Goal: Transaction & Acquisition: Subscribe to service/newsletter

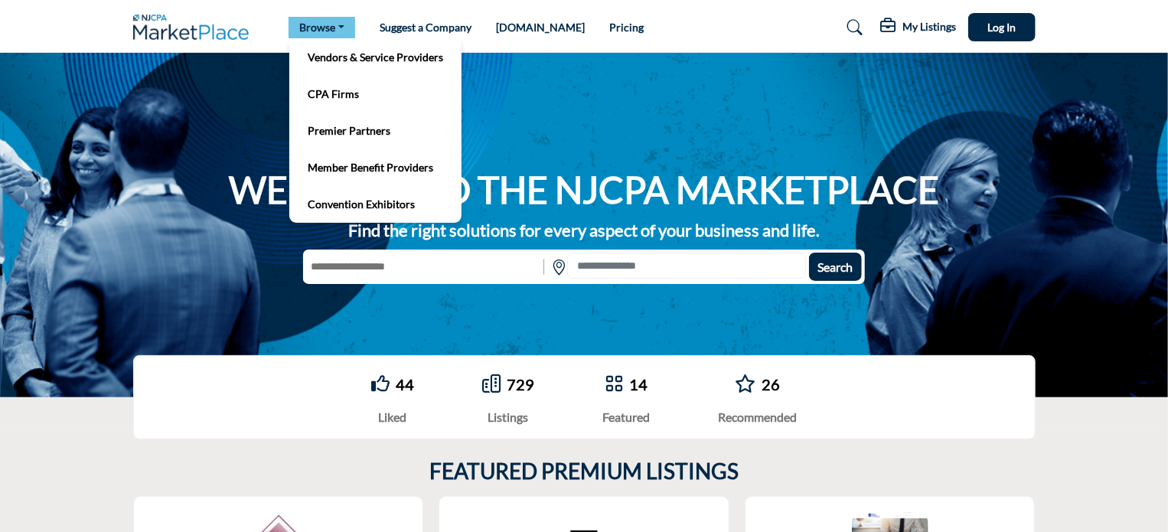
click at [321, 30] on link "Browse" at bounding box center [321, 27] width 67 height 21
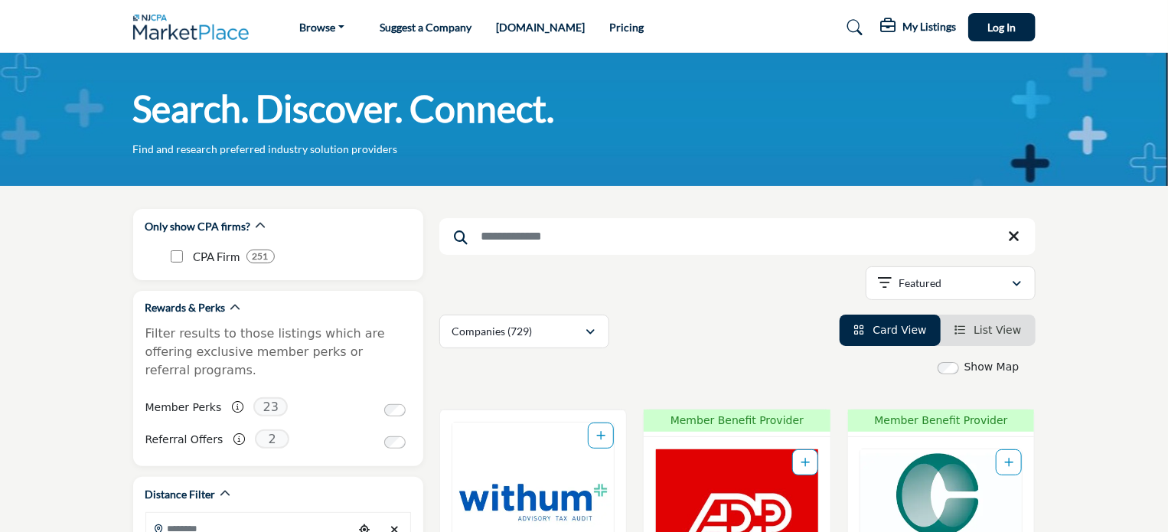
click at [609, 30] on link "Pricing" at bounding box center [626, 27] width 34 height 13
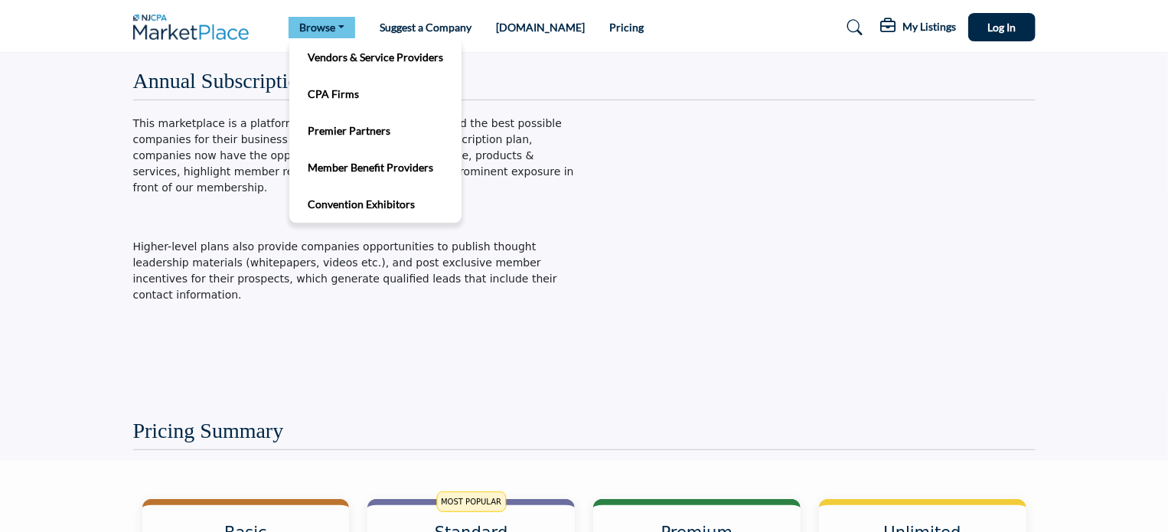
click at [312, 18] on link "Browse" at bounding box center [321, 27] width 67 height 21
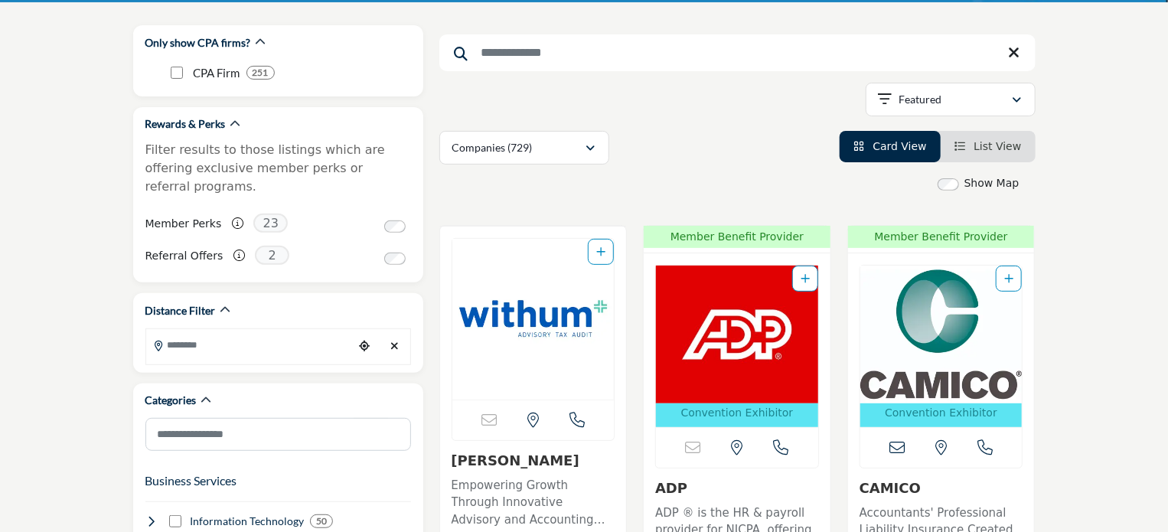
scroll to position [185, 0]
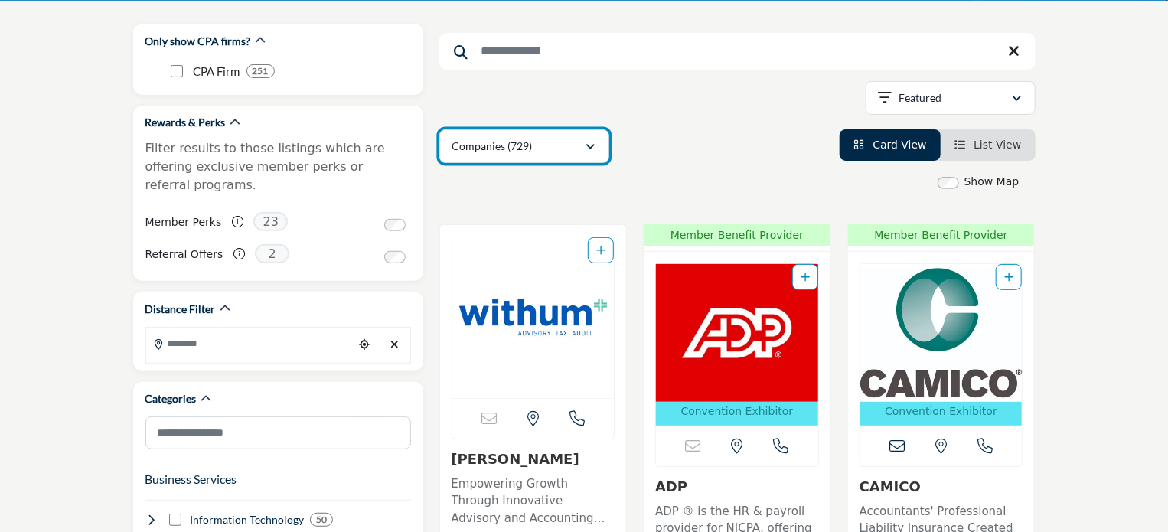
click at [581, 142] on div "Companies (729)" at bounding box center [518, 146] width 133 height 18
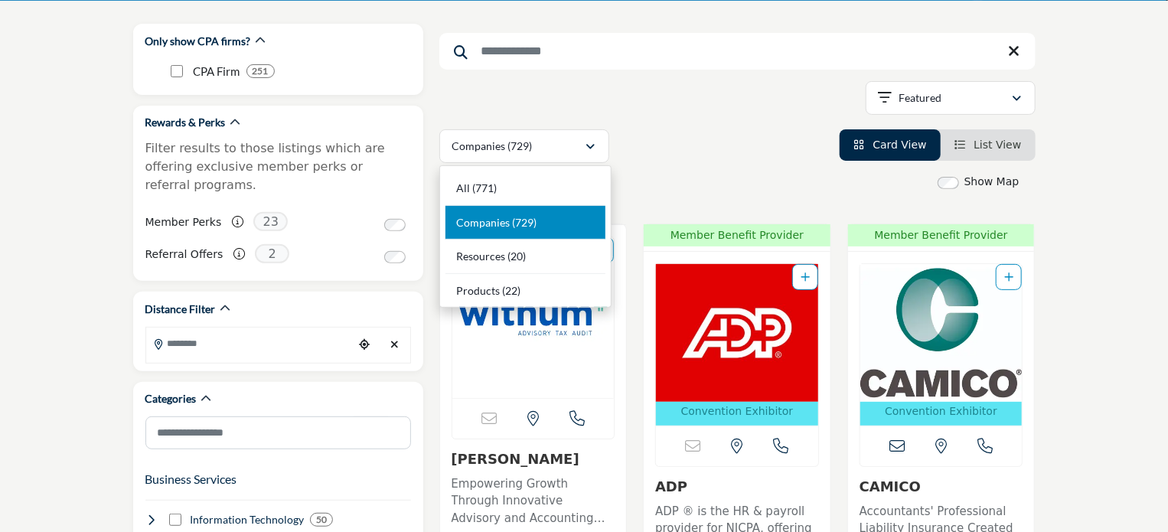
click at [677, 145] on div "Companies (729) All (771) Companies (729) Resources (20) Products (22)" at bounding box center [737, 146] width 596 height 34
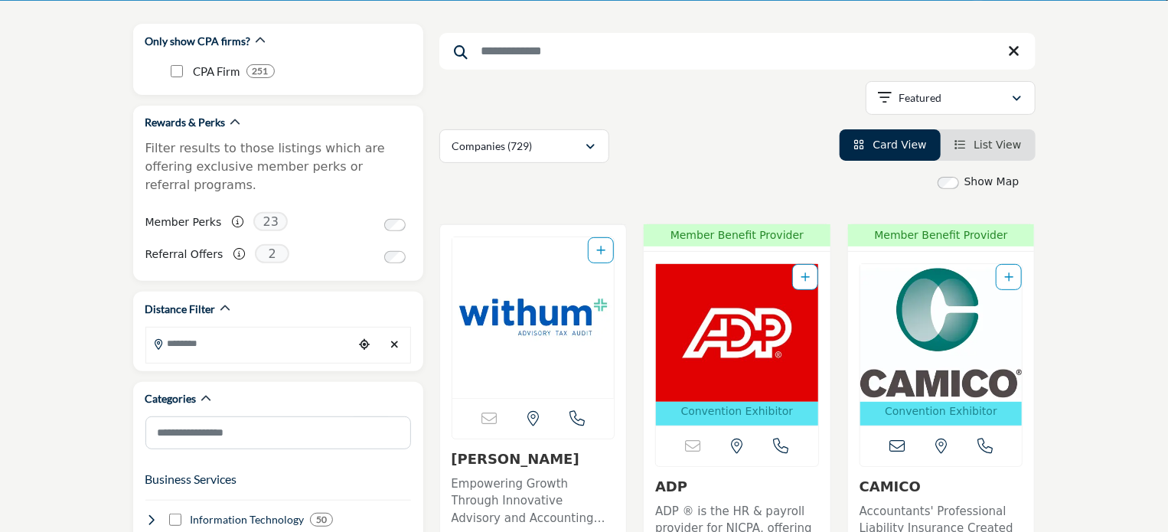
scroll to position [0, 0]
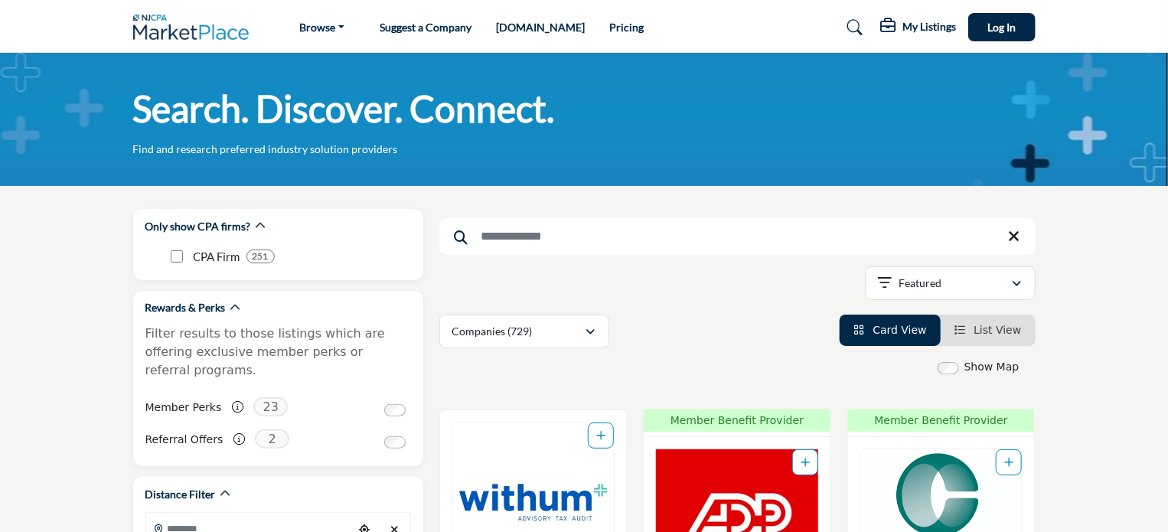
click at [609, 30] on link "Pricing" at bounding box center [626, 27] width 34 height 13
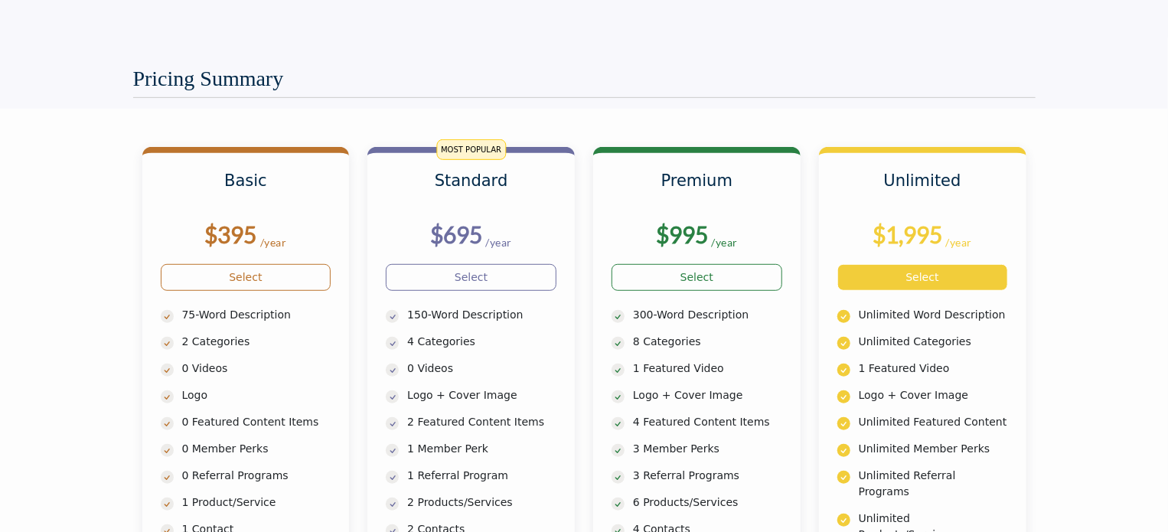
scroll to position [474, 0]
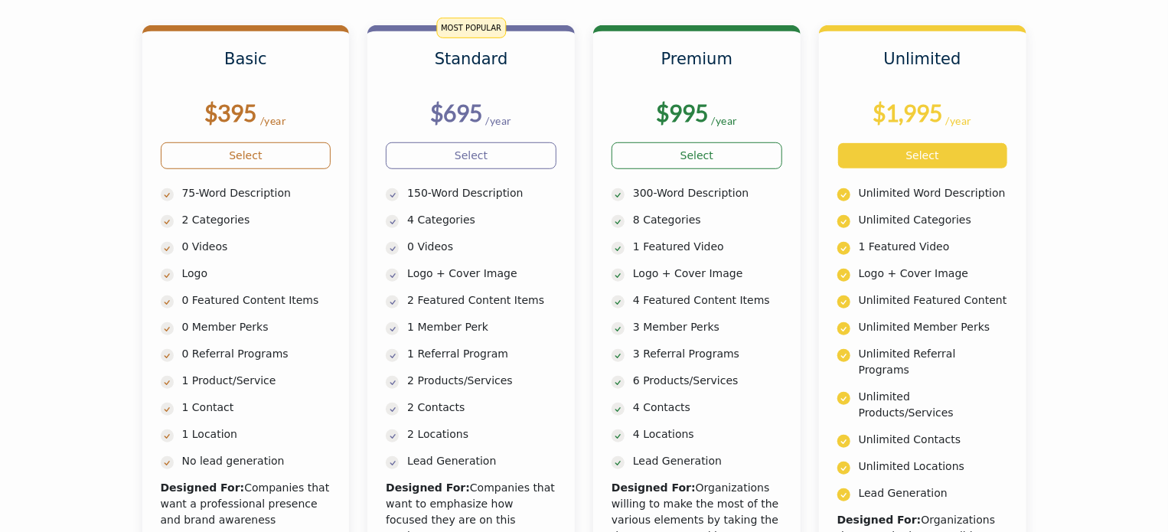
click at [927, 154] on link "Select" at bounding box center [922, 155] width 171 height 27
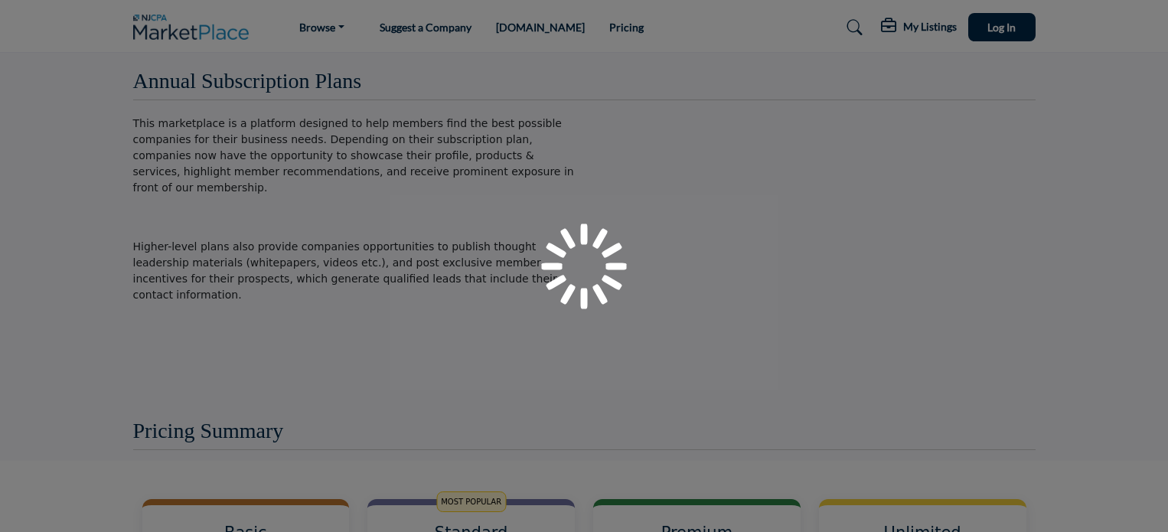
scroll to position [474, 0]
